Goal: Transaction & Acquisition: Purchase product/service

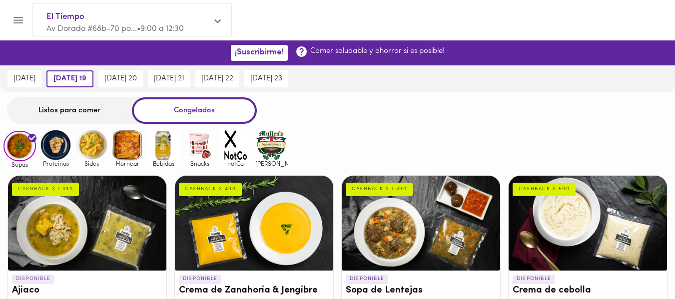
click at [83, 114] on div "Listos para comer" at bounding box center [69, 110] width 125 height 26
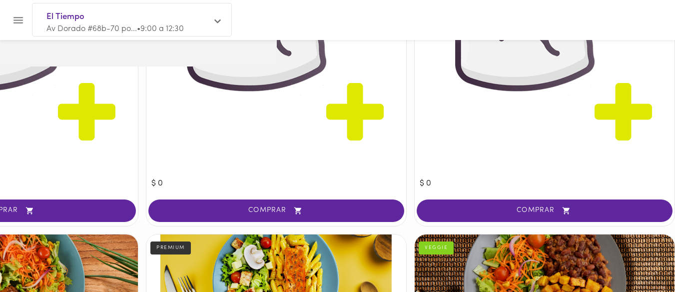
scroll to position [1663, 398]
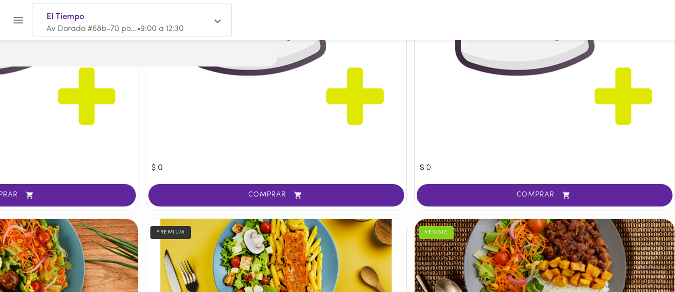
click at [276, 199] on span "COMPRAR" at bounding box center [276, 195] width 231 height 8
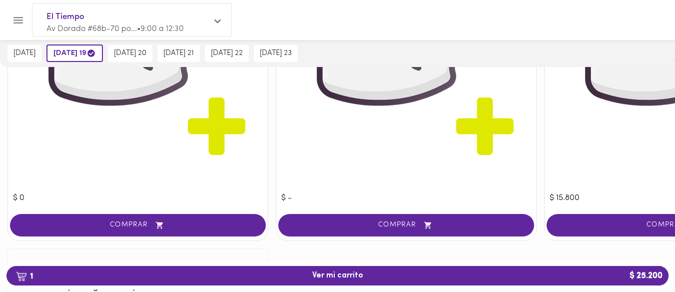
scroll to position [2548, 0]
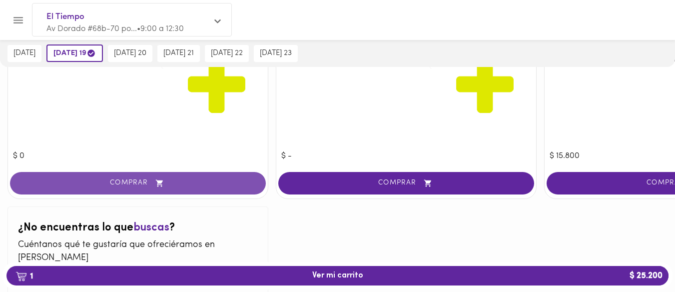
click at [120, 184] on span "COMPRAR" at bounding box center [137, 183] width 231 height 8
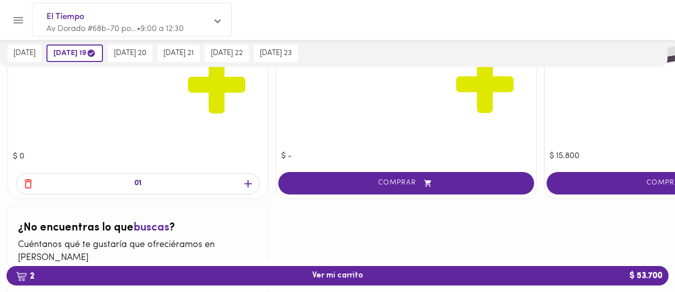
scroll to position [2548, 0]
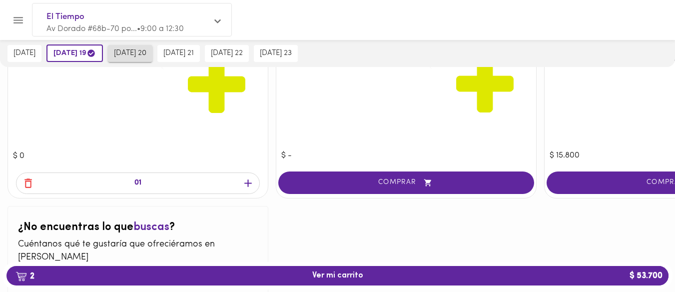
click at [138, 54] on span "[DATE] 20" at bounding box center [130, 53] width 32 height 9
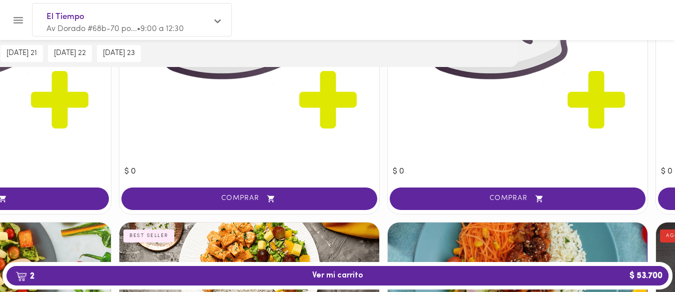
scroll to position [2101, 157]
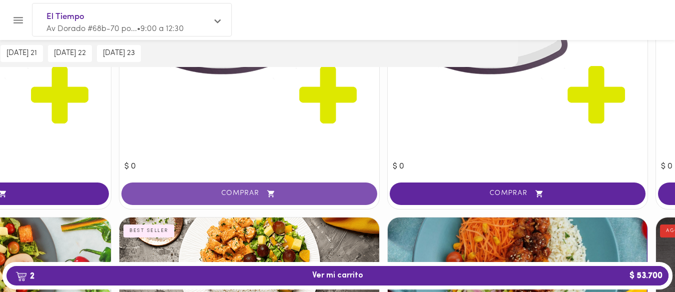
click at [238, 200] on button "COMPRAR" at bounding box center [249, 193] width 256 height 22
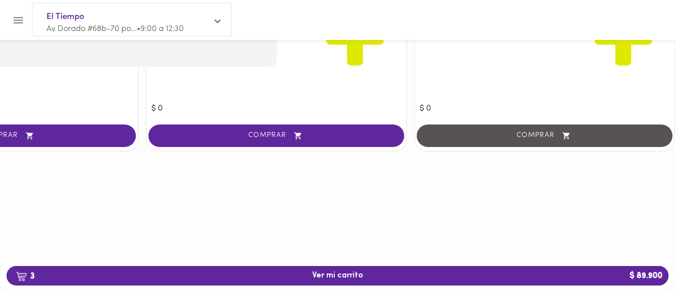
scroll to position [2595, 344]
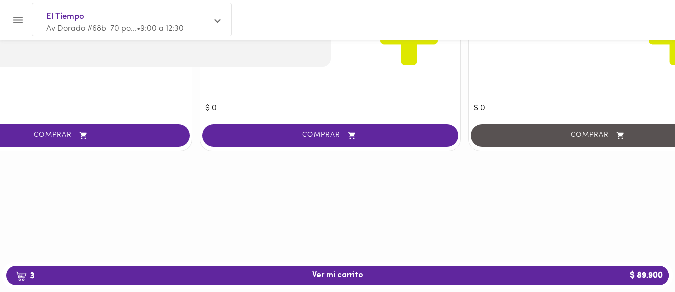
drag, startPoint x: 545, startPoint y: 289, endPoint x: 563, endPoint y: 288, distance: 18.5
click at [556, 289] on div "3 Ver mi carrito $ 89.900" at bounding box center [337, 275] width 670 height 27
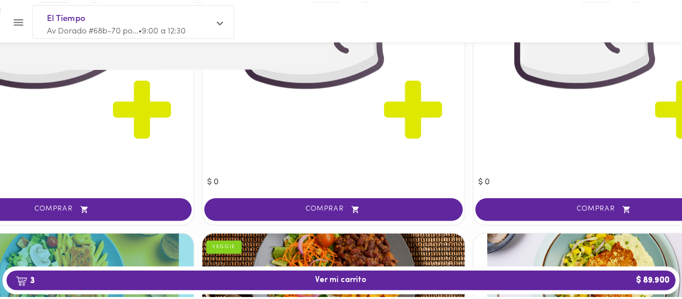
scroll to position [1668, 344]
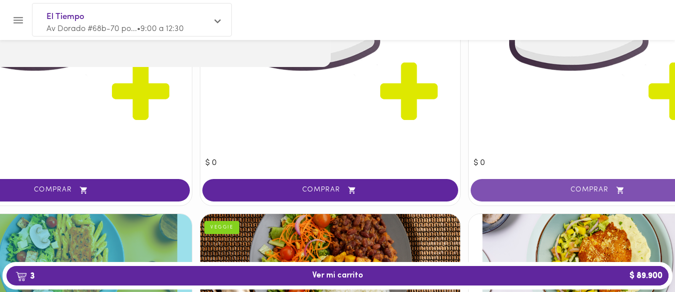
click at [582, 190] on span "COMPRAR" at bounding box center [598, 190] width 231 height 8
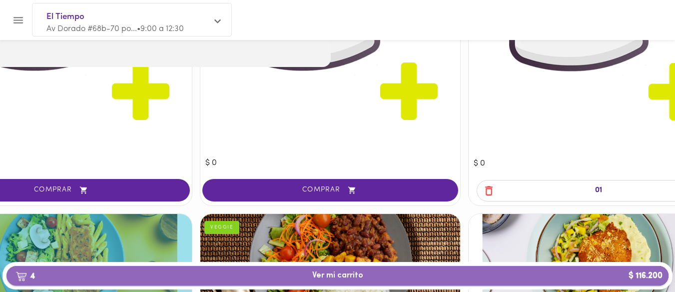
click at [219, 277] on span "4 Ver mi carrito $ 116.200" at bounding box center [337, 275] width 646 height 9
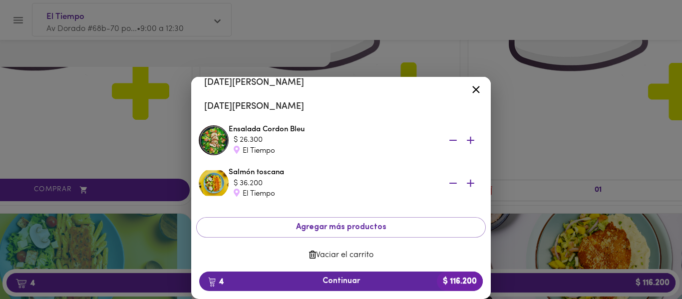
scroll to position [133, 0]
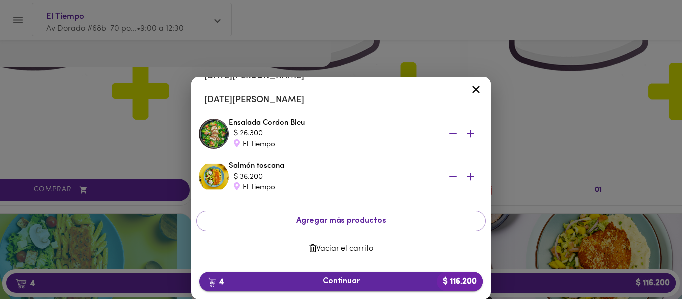
click at [342, 281] on span "4 Continuar $ 116.200" at bounding box center [341, 281] width 268 height 9
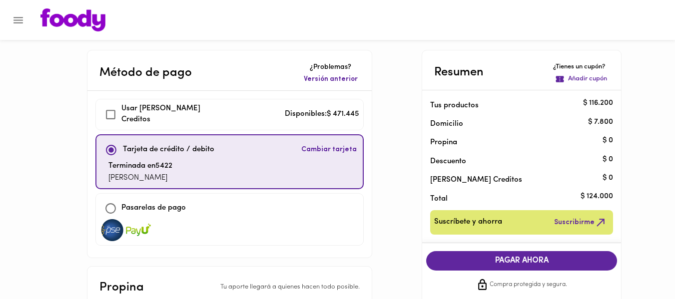
checkbox input "true"
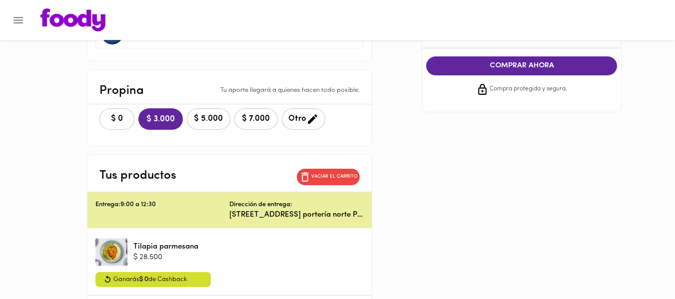
scroll to position [198, 0]
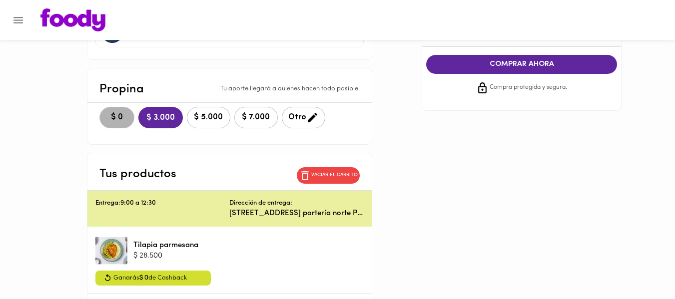
click at [114, 120] on span "$ 0" at bounding box center [117, 117] width 22 height 9
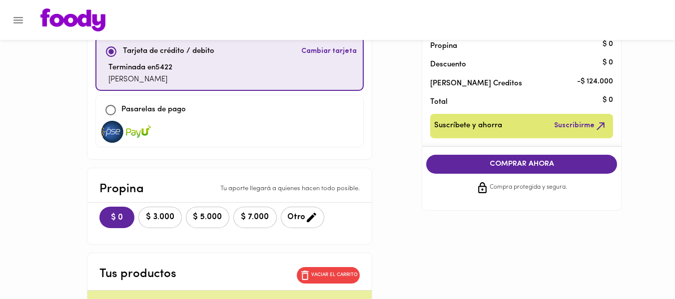
scroll to position [87, 0]
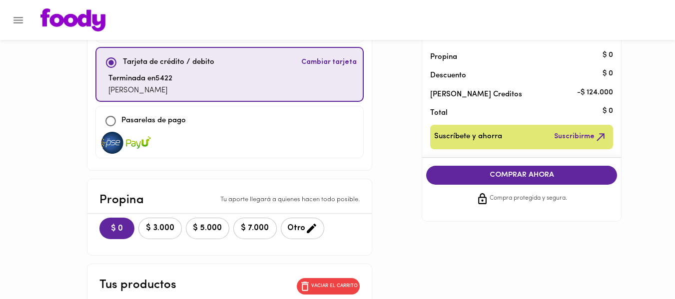
click at [526, 172] on span "COMPRAR AHORA" at bounding box center [521, 175] width 171 height 9
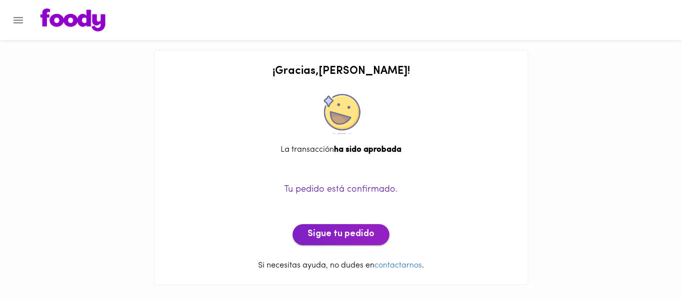
click at [319, 240] on span "Sigue tu pedido" at bounding box center [341, 234] width 67 height 11
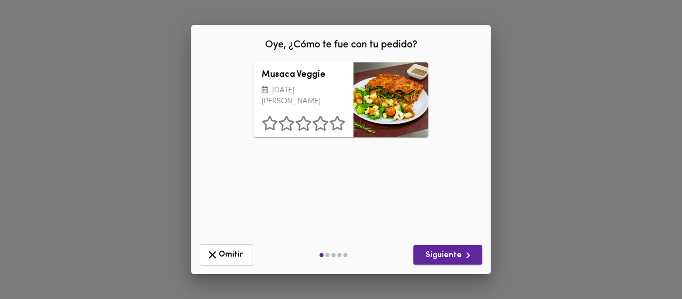
click at [453, 254] on span "Siguiente" at bounding box center [448, 255] width 53 height 12
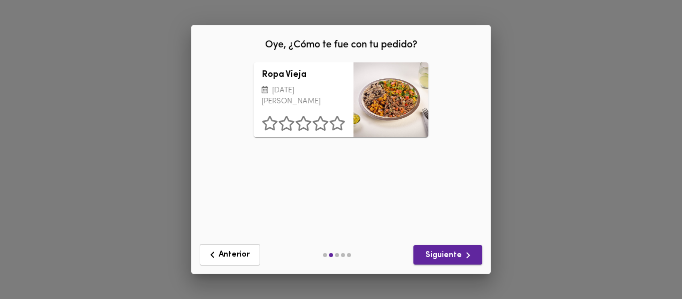
click at [453, 254] on span "Siguiente" at bounding box center [448, 255] width 53 height 12
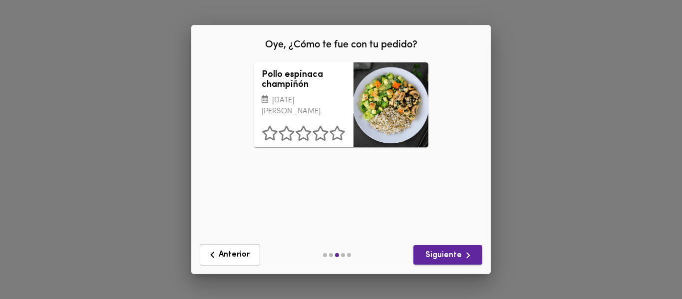
click at [453, 254] on span "Siguiente" at bounding box center [448, 255] width 53 height 12
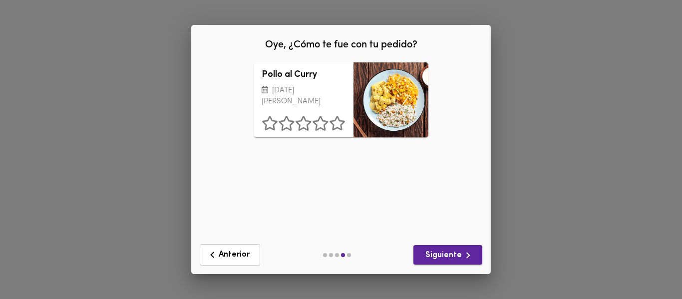
click at [453, 254] on span "Siguiente" at bounding box center [448, 255] width 53 height 12
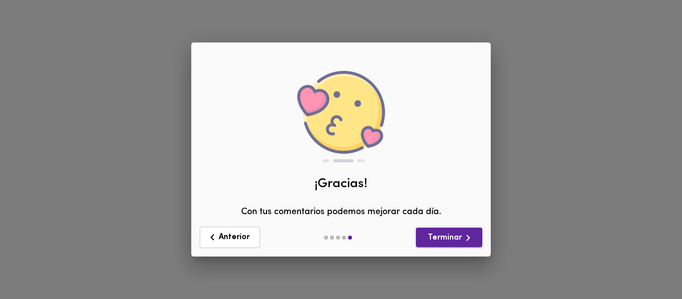
click at [453, 254] on div "Anterior Terminar" at bounding box center [341, 237] width 299 height 37
click at [451, 242] on span "Terminar" at bounding box center [449, 238] width 50 height 12
